Goal: Find specific page/section: Locate a particular part of the current website

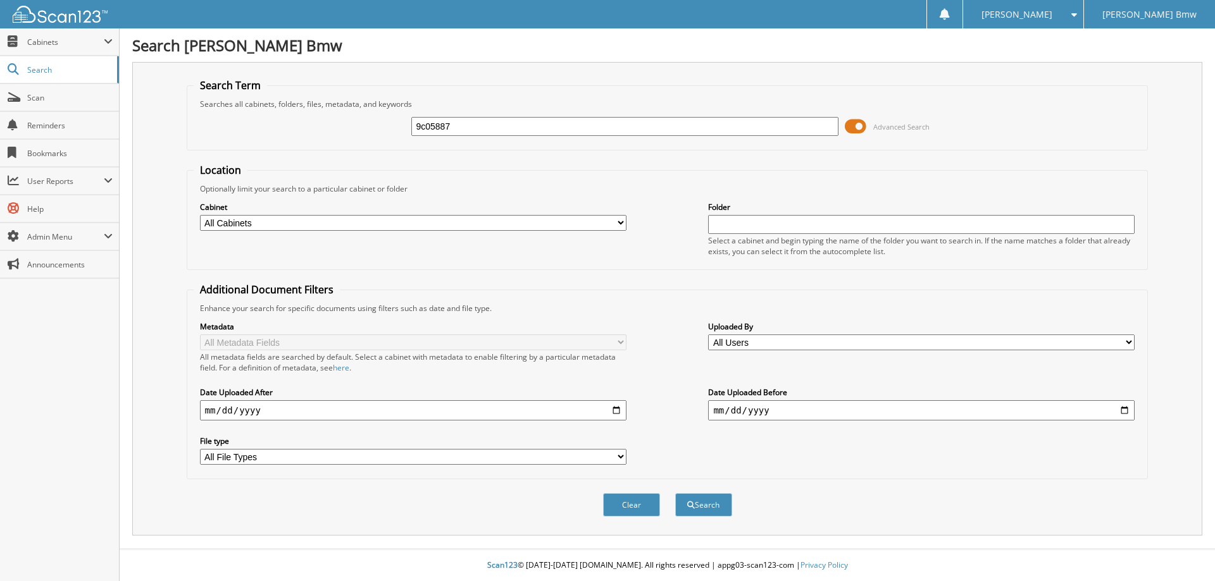
type input "9c05887"
click at [675, 494] on button "Search" at bounding box center [703, 505] width 57 height 23
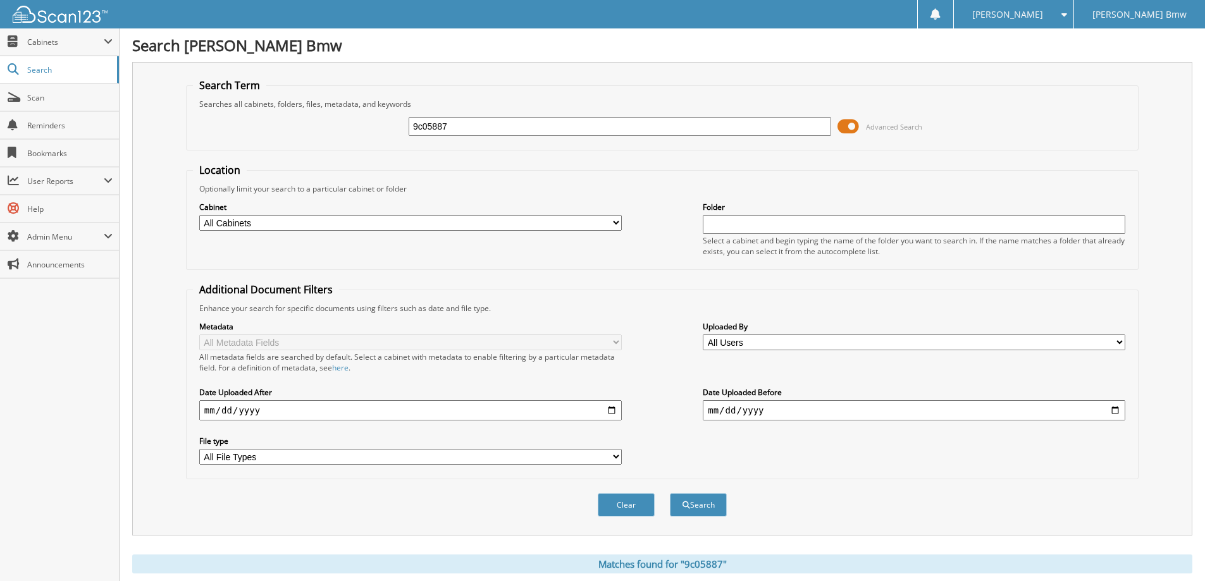
scroll to position [224, 0]
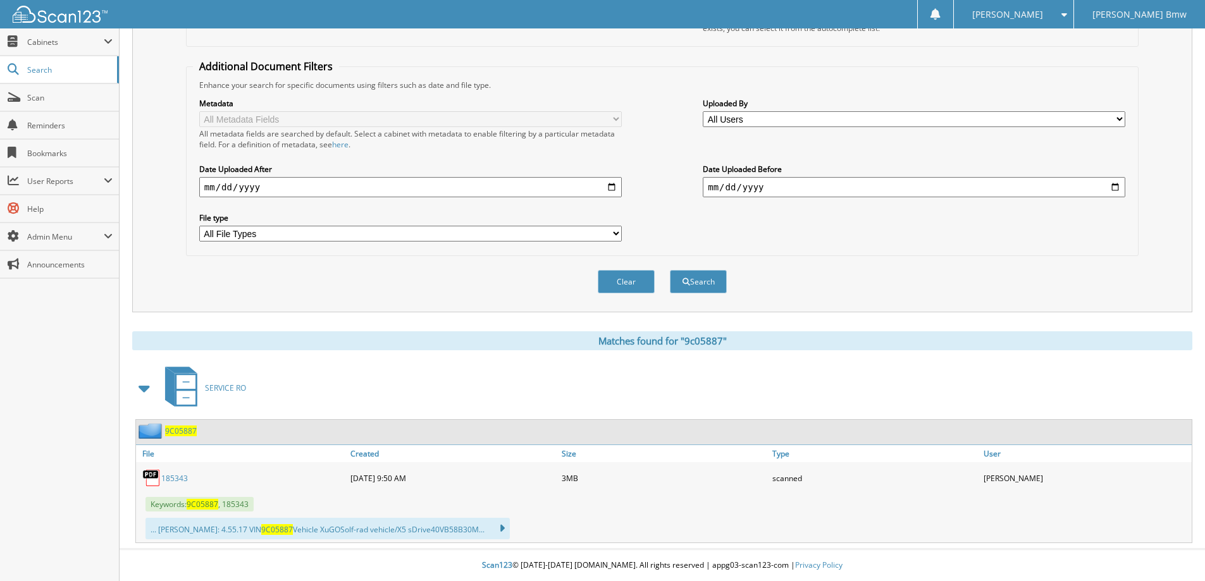
click at [175, 433] on span "9C05887" at bounding box center [181, 431] width 32 height 11
